Goal: Download file/media

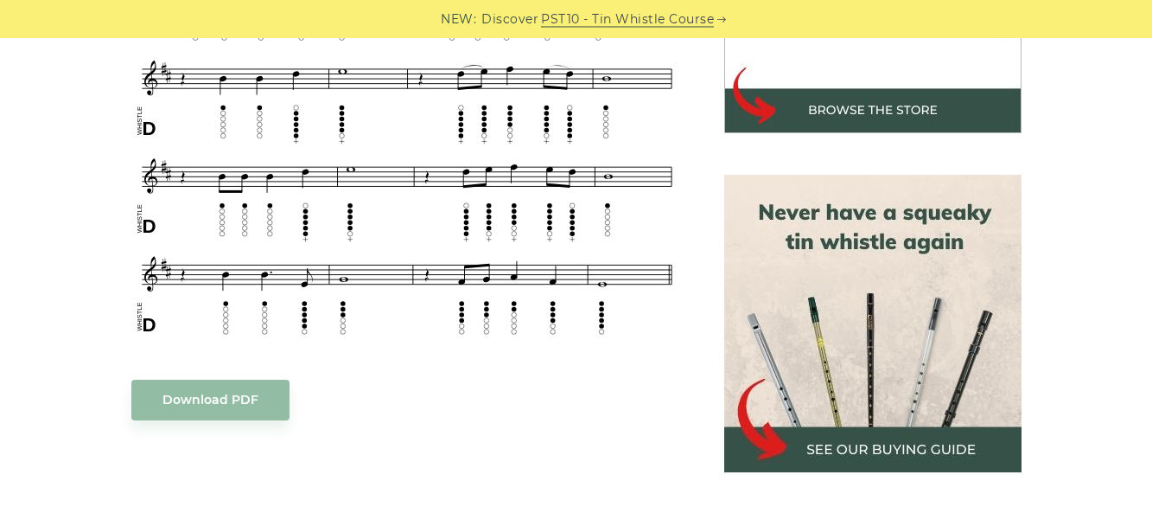
scroll to position [664, 0]
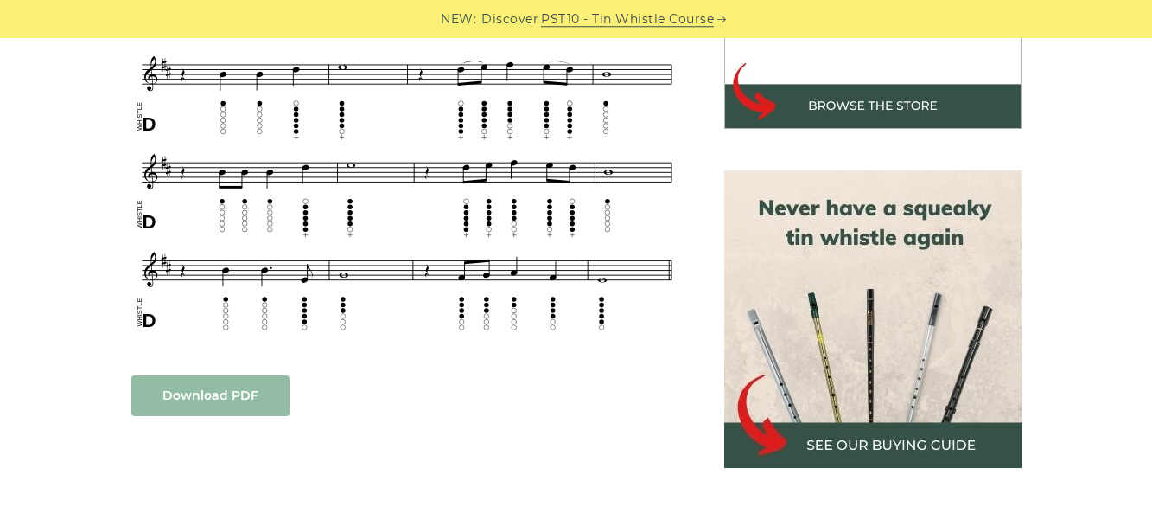
click at [233, 391] on link "Download PDF" at bounding box center [210, 395] width 158 height 41
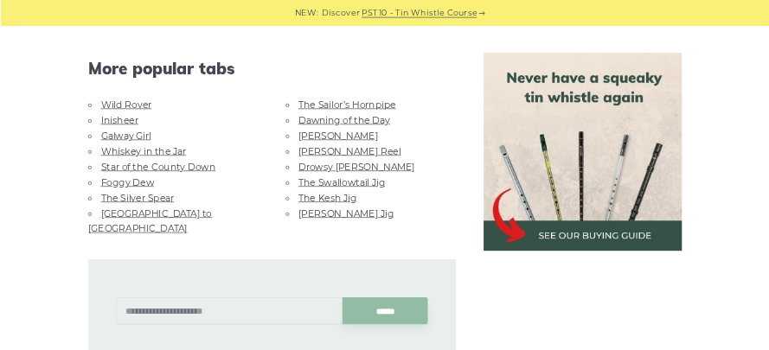
scroll to position [1097, 0]
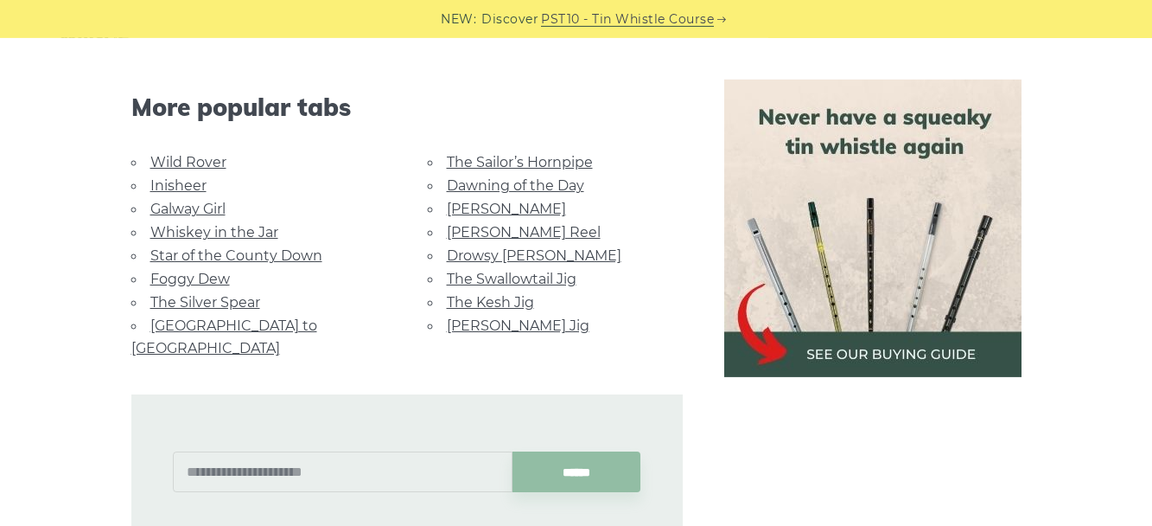
click at [197, 299] on link "The Silver Spear" at bounding box center [205, 302] width 110 height 16
click at [475, 207] on link "[PERSON_NAME]" at bounding box center [506, 209] width 119 height 16
click at [512, 182] on link "Dawning of the Day" at bounding box center [515, 185] width 137 height 16
click at [540, 162] on link "The Sailor’s Hornpipe" at bounding box center [520, 162] width 146 height 16
click at [206, 277] on link "Foggy Dew" at bounding box center [190, 279] width 80 height 16
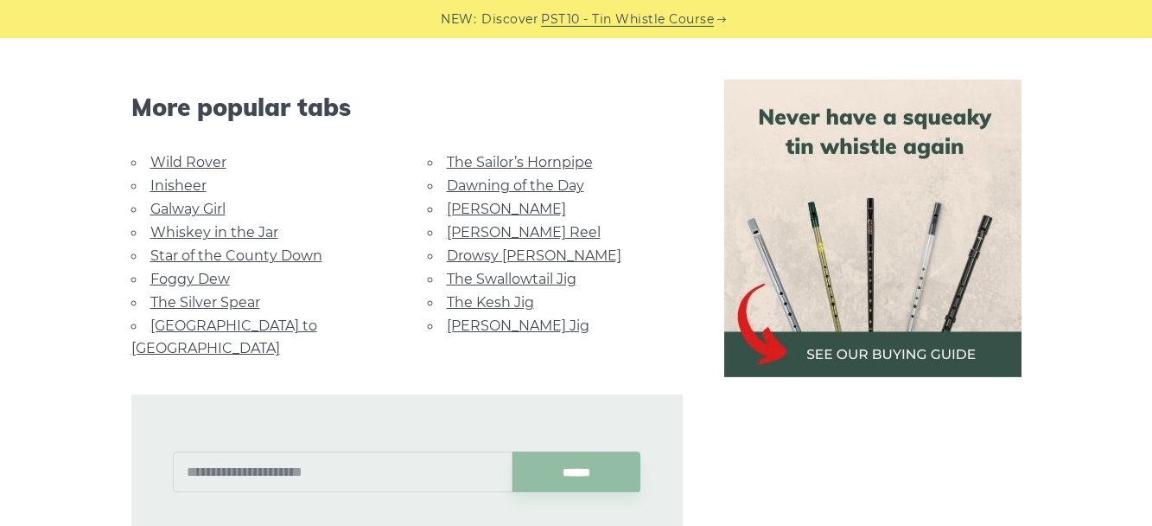
click at [157, 186] on link "Inisheer" at bounding box center [178, 185] width 56 height 16
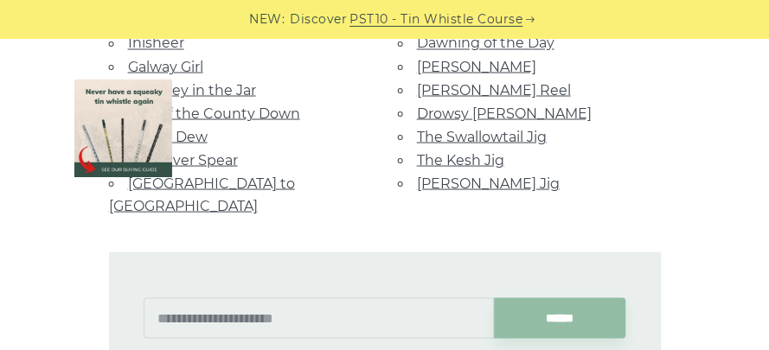
click at [417, 145] on link "The Swallowtail Jig" at bounding box center [482, 137] width 130 height 16
click at [417, 122] on link "Drowsy [PERSON_NAME]" at bounding box center [504, 113] width 175 height 16
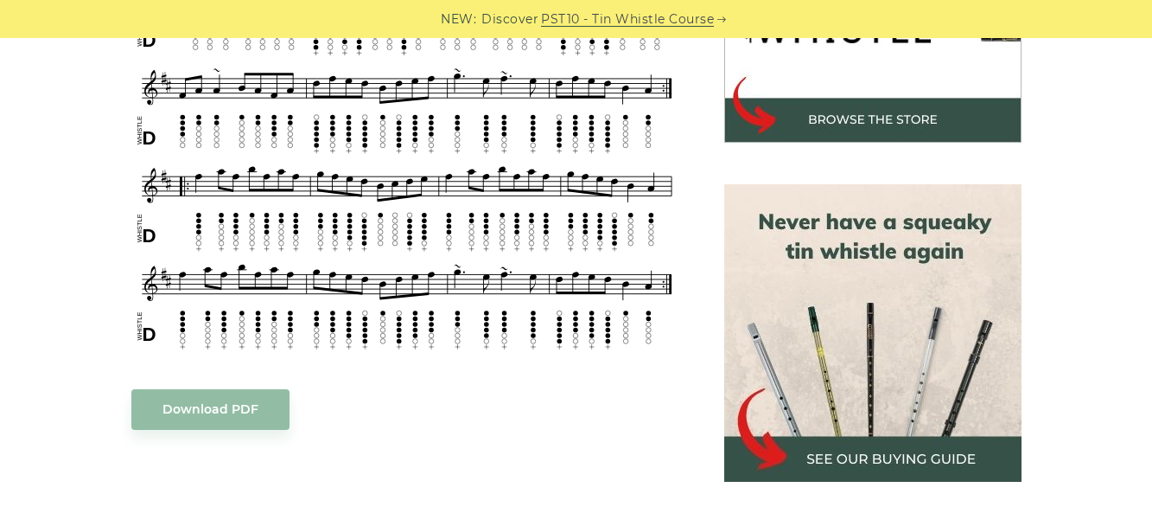
scroll to position [660, 0]
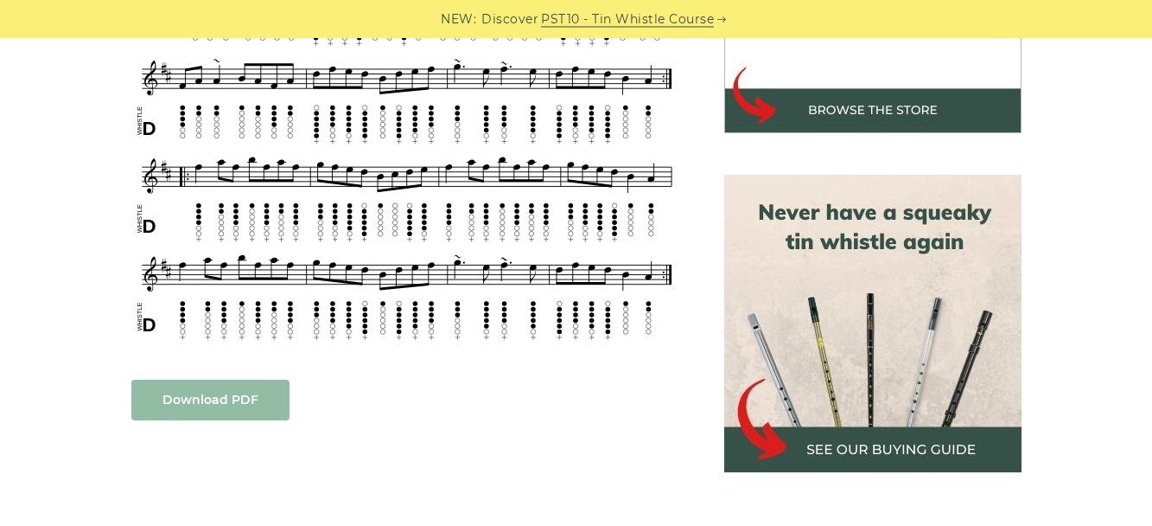
click at [222, 397] on link "Download PDF" at bounding box center [210, 400] width 158 height 41
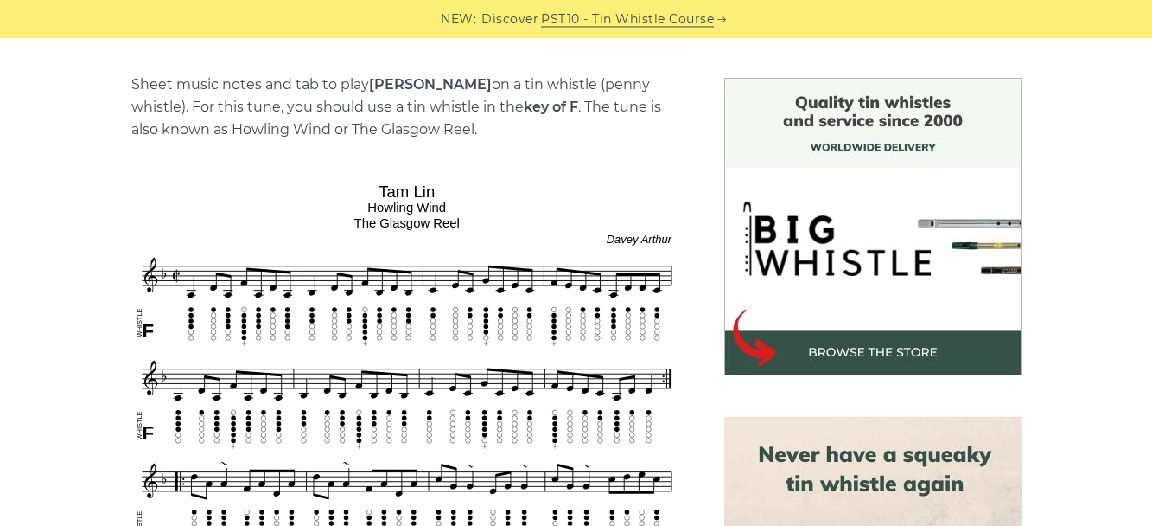
scroll to position [450, 0]
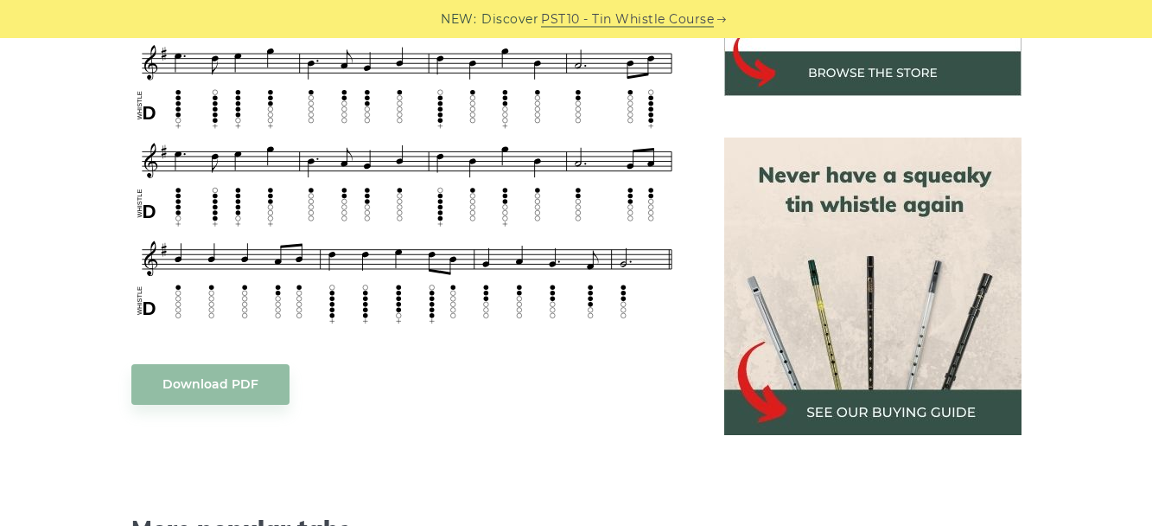
scroll to position [701, 0]
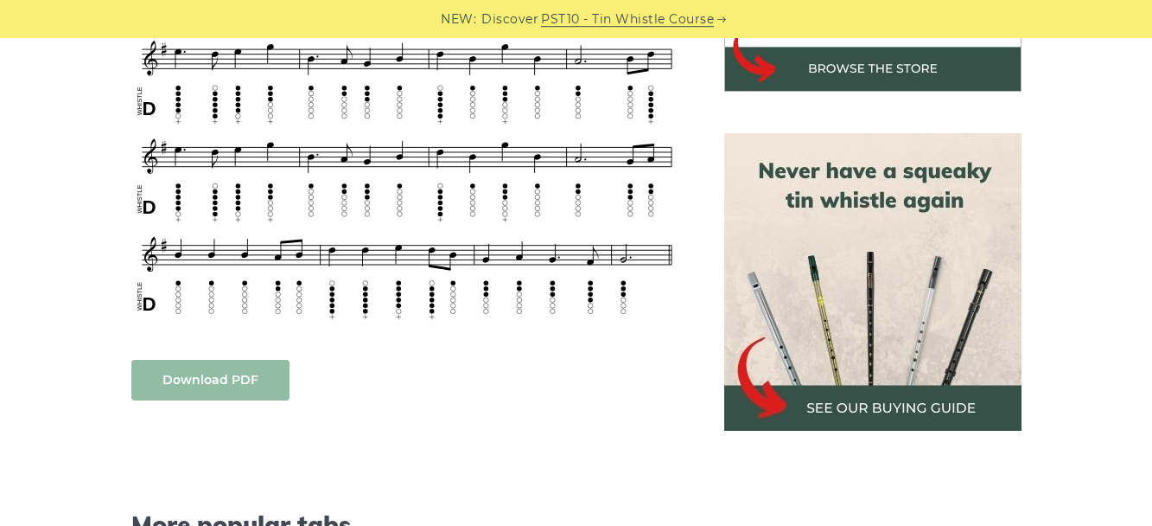
click at [213, 379] on link "Download PDF" at bounding box center [210, 380] width 158 height 41
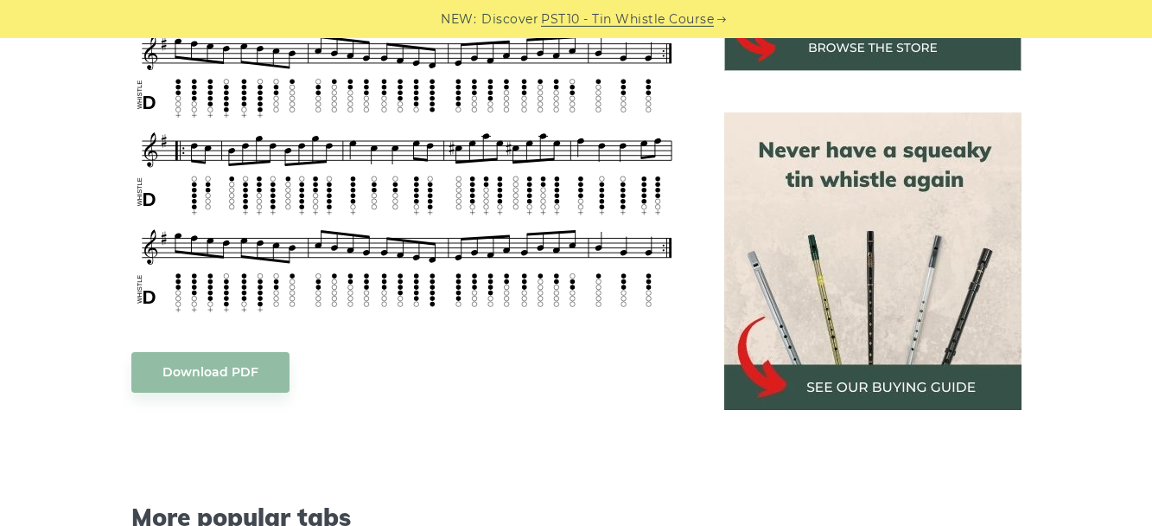
scroll to position [772, 0]
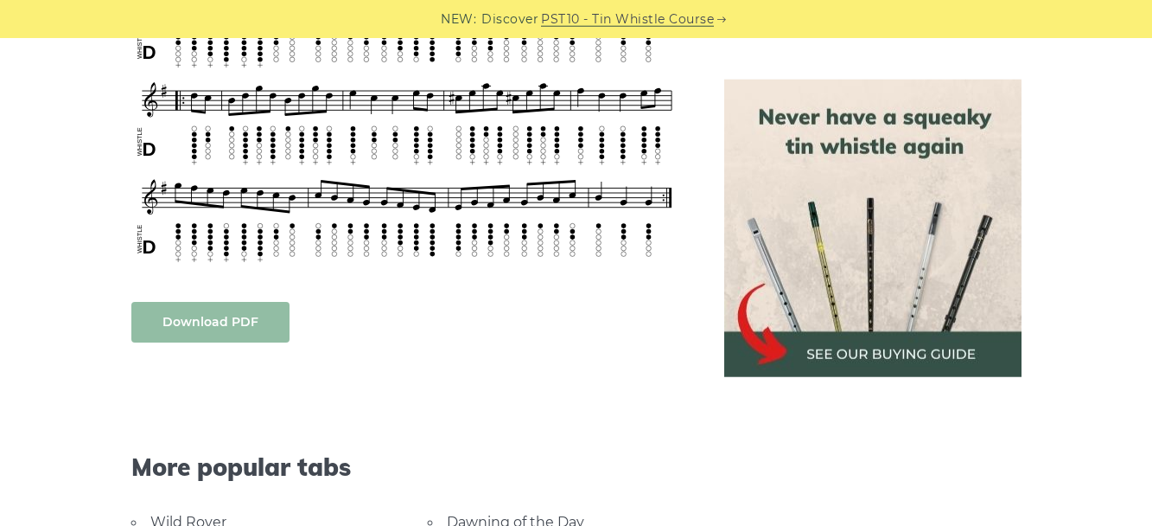
click at [204, 330] on link "Download PDF" at bounding box center [210, 322] width 158 height 41
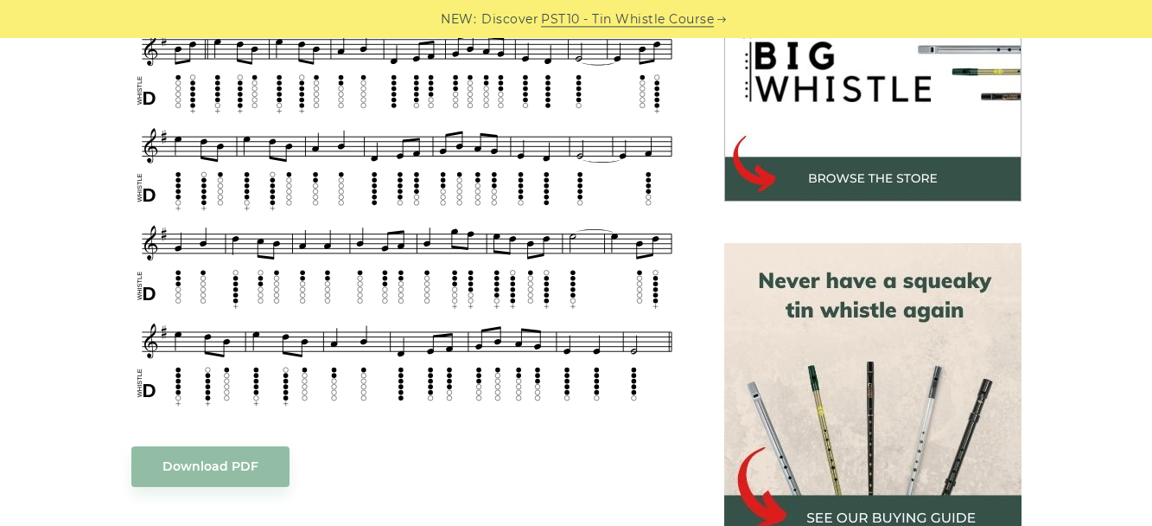
scroll to position [600, 0]
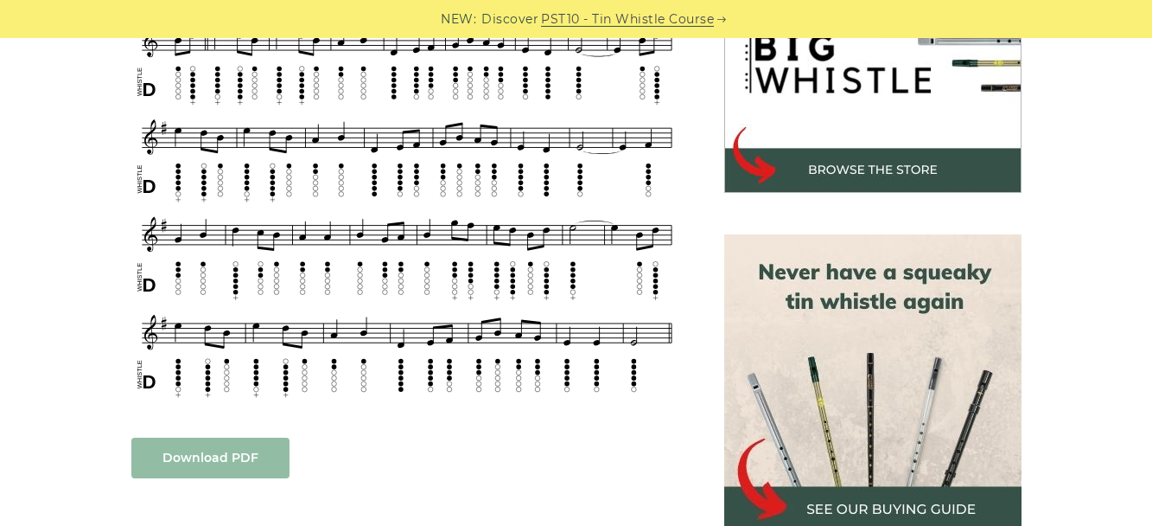
click at [237, 456] on link "Download PDF" at bounding box center [210, 457] width 158 height 41
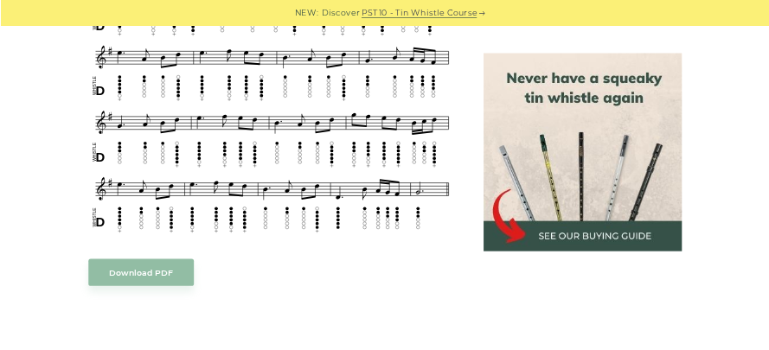
scroll to position [881, 0]
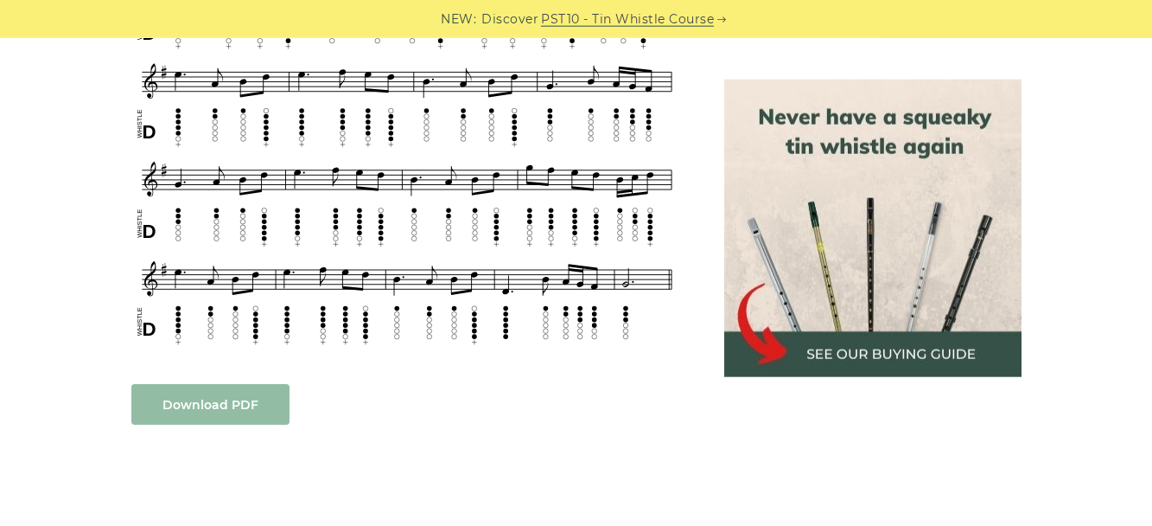
click at [203, 389] on link "Download PDF" at bounding box center [210, 404] width 158 height 41
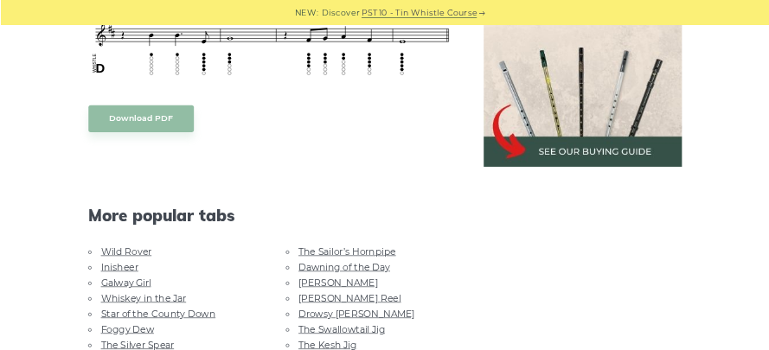
scroll to position [881, 0]
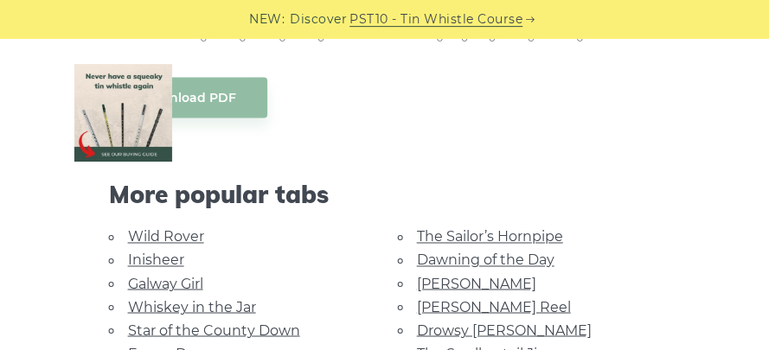
click at [129, 291] on link "Galway Girl" at bounding box center [165, 283] width 75 height 16
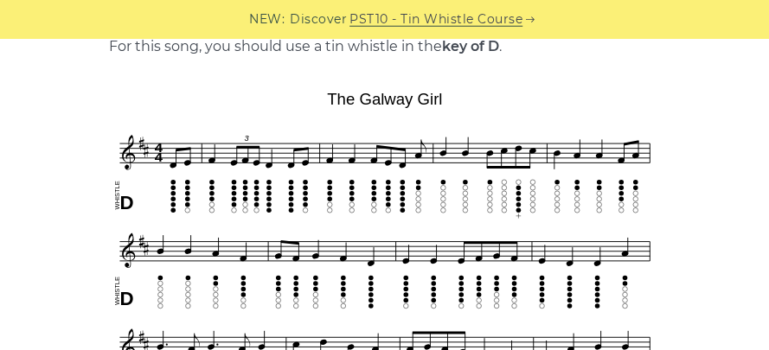
scroll to position [420, 0]
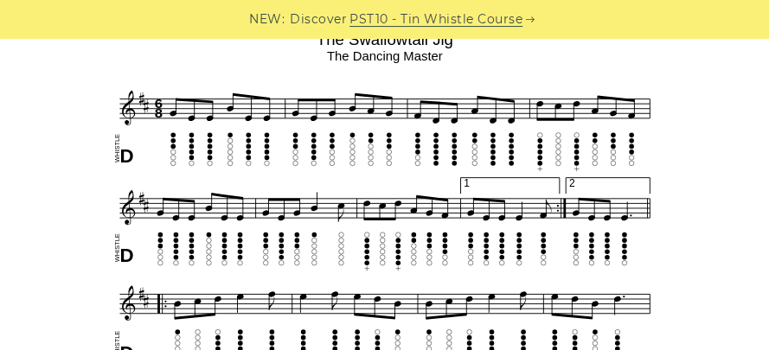
scroll to position [503, 0]
